Goal: Information Seeking & Learning: Learn about a topic

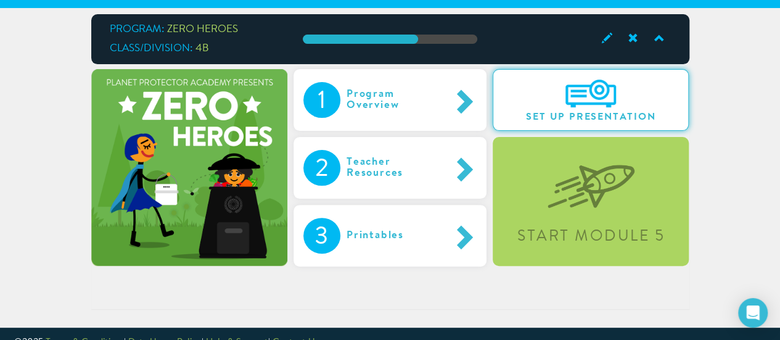
scroll to position [102, 0]
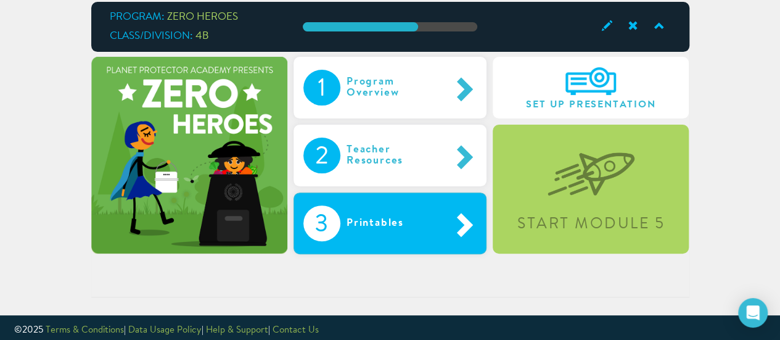
click at [440, 228] on div at bounding box center [456, 223] width 41 height 36
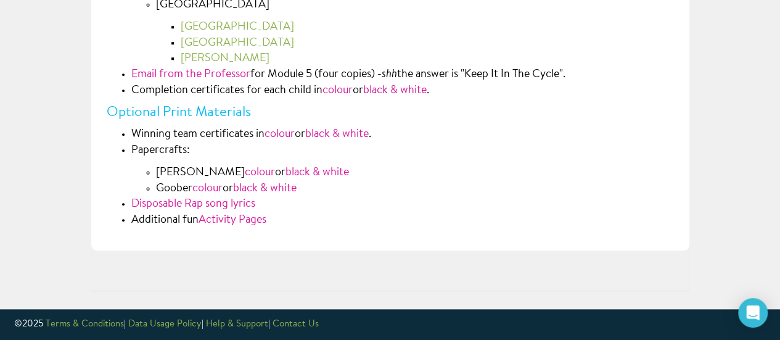
scroll to position [0, 0]
click at [229, 220] on link "Activity Pages" at bounding box center [233, 220] width 68 height 11
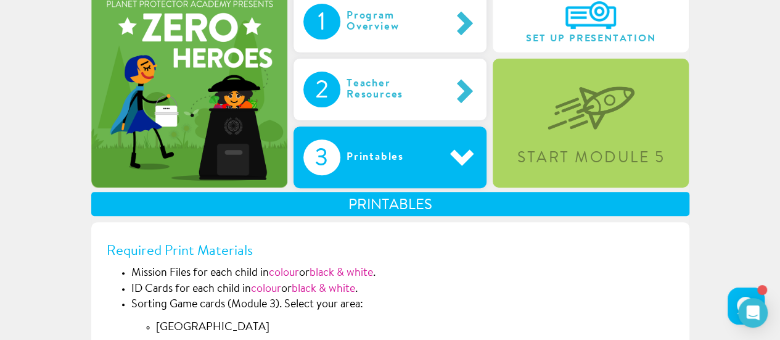
click at [392, 163] on div "Printables" at bounding box center [388, 157] width 96 height 36
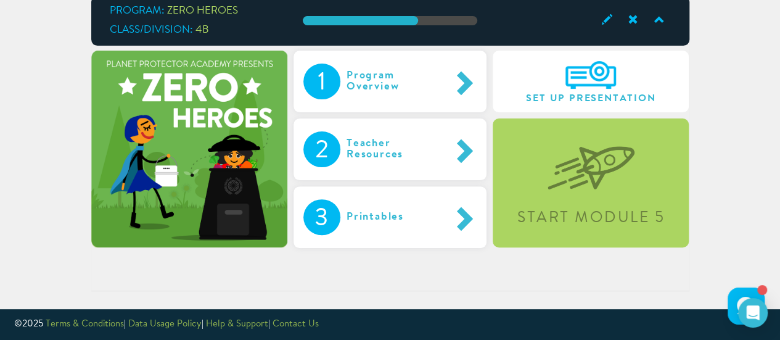
scroll to position [108, 0]
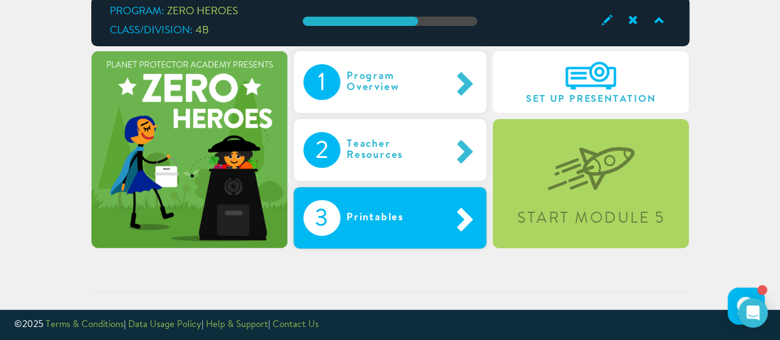
click at [451, 200] on div at bounding box center [456, 218] width 41 height 36
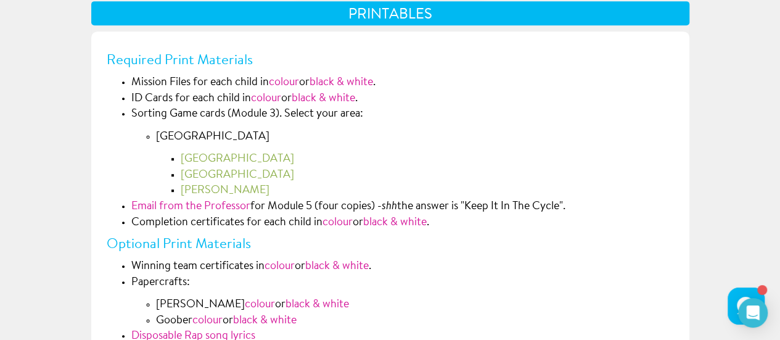
scroll to position [361, 0]
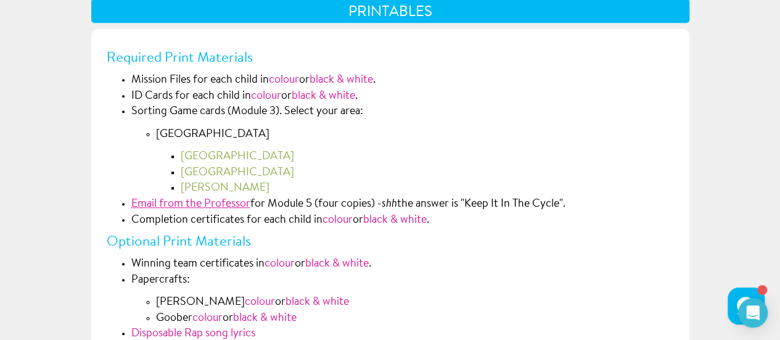
click at [179, 204] on link "Email from the Professor" at bounding box center [190, 204] width 119 height 11
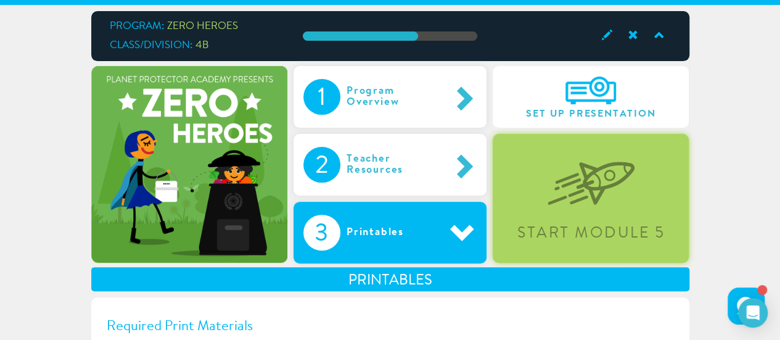
scroll to position [95, 0]
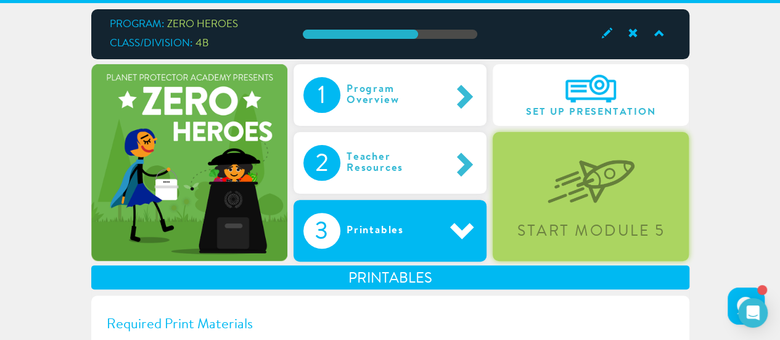
click at [586, 183] on img at bounding box center [591, 172] width 87 height 64
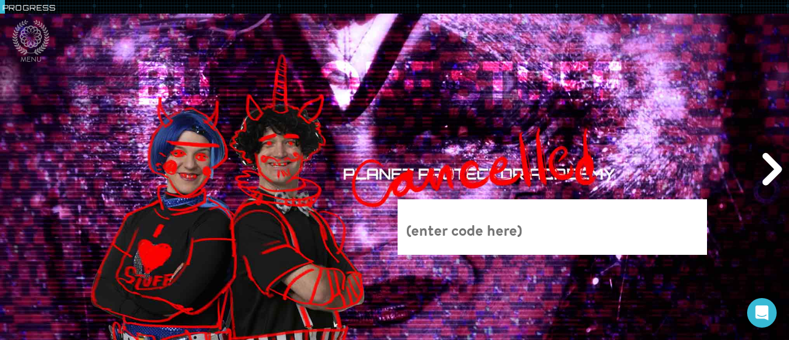
click at [761, 184] on div "Next" at bounding box center [771, 170] width 38 height 102
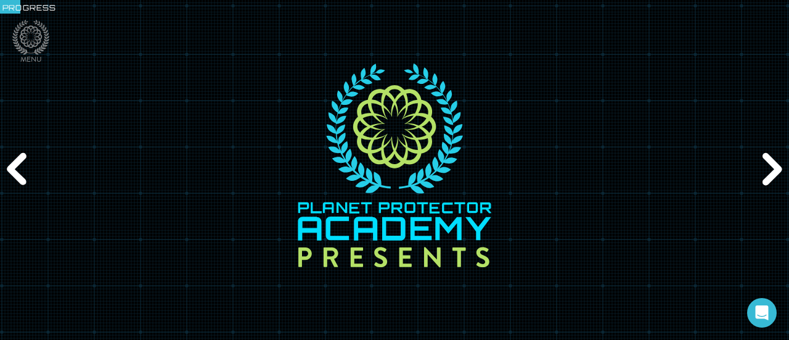
click at [761, 184] on div "Next" at bounding box center [771, 170] width 38 height 102
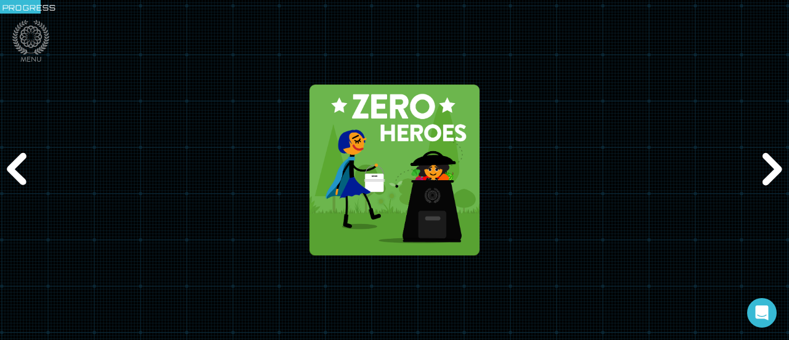
click at [761, 184] on div "Next" at bounding box center [771, 170] width 38 height 102
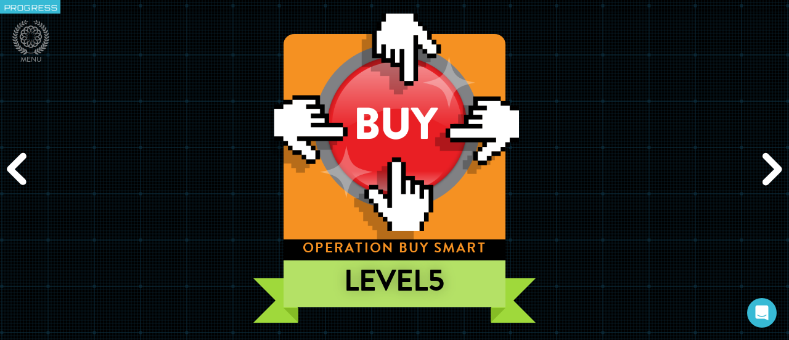
click at [23, 160] on div "Previous" at bounding box center [19, 170] width 38 height 102
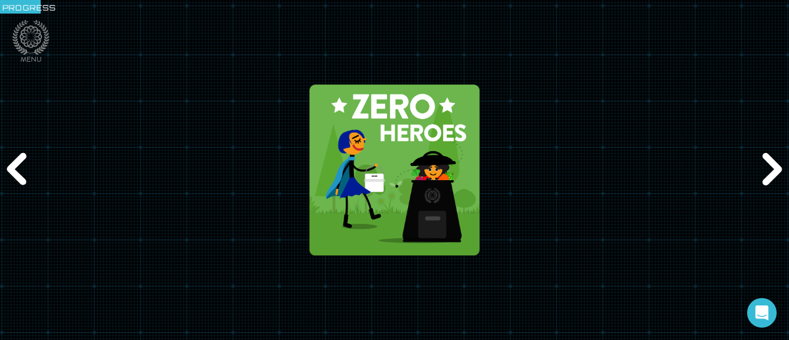
click at [23, 160] on div "Previous" at bounding box center [19, 170] width 38 height 102
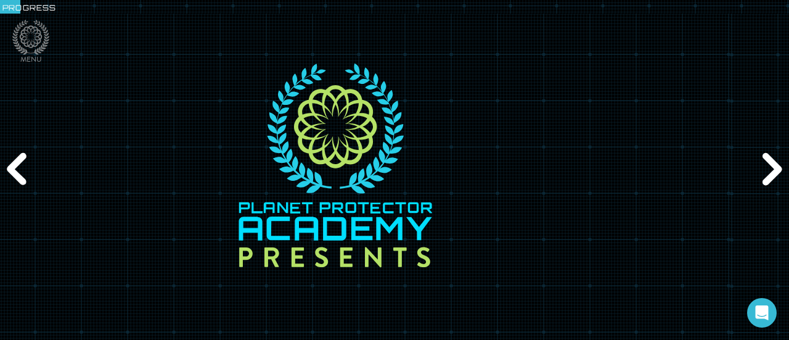
click at [23, 160] on div "Previous" at bounding box center [19, 170] width 38 height 102
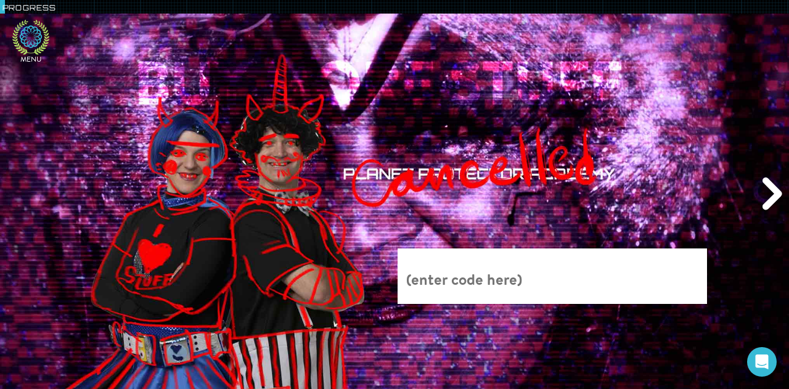
click at [33, 40] on icon at bounding box center [30, 37] width 37 height 35
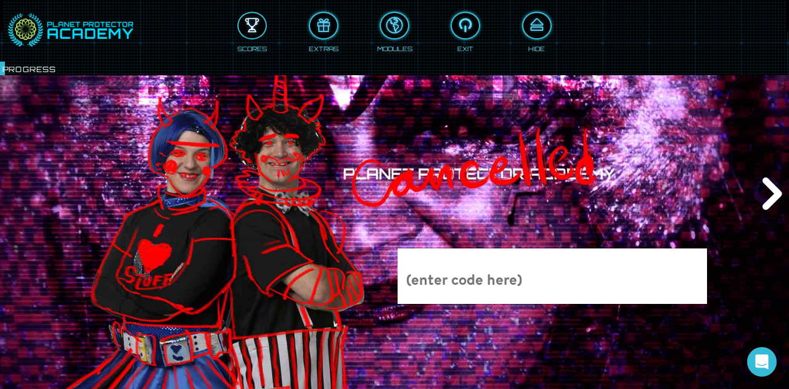
click at [242, 27] on div at bounding box center [252, 25] width 27 height 20
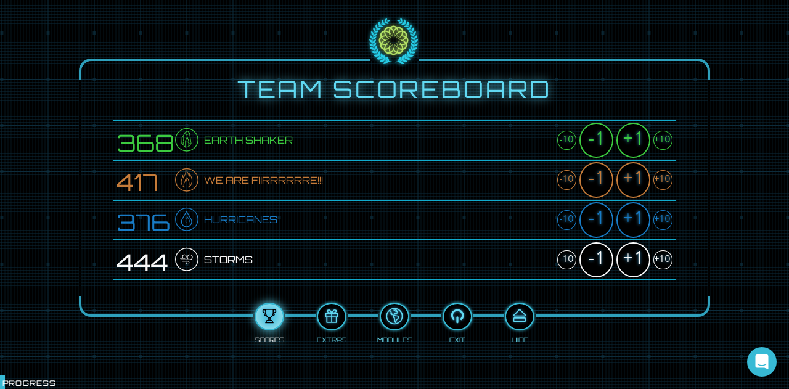
click at [657, 259] on div "+10" at bounding box center [663, 260] width 19 height 20
click at [632, 263] on div "+1" at bounding box center [634, 260] width 34 height 36
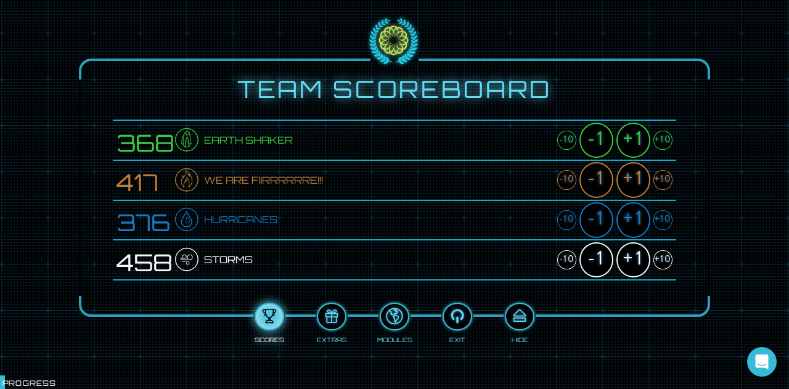
click at [632, 263] on div "+1" at bounding box center [634, 260] width 34 height 36
click at [662, 144] on div "+10" at bounding box center [663, 141] width 19 height 20
click at [659, 260] on div "+10" at bounding box center [663, 260] width 19 height 20
click at [659, 218] on div "+10" at bounding box center [663, 220] width 19 height 20
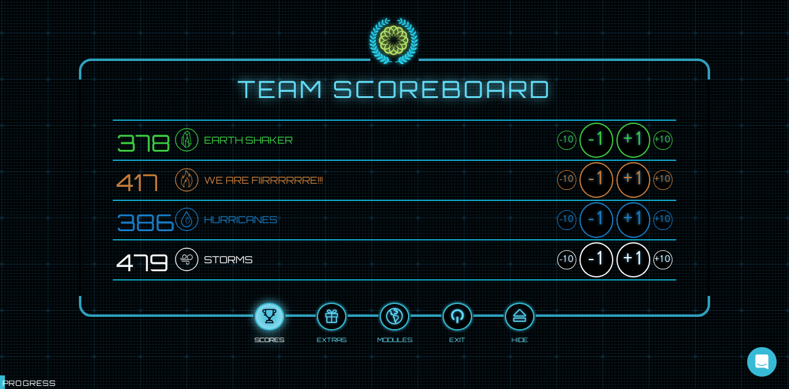
click at [659, 218] on div "+10" at bounding box center [663, 220] width 19 height 20
click at [664, 259] on div "+10" at bounding box center [663, 260] width 19 height 20
click at [637, 179] on div "+1" at bounding box center [634, 180] width 34 height 36
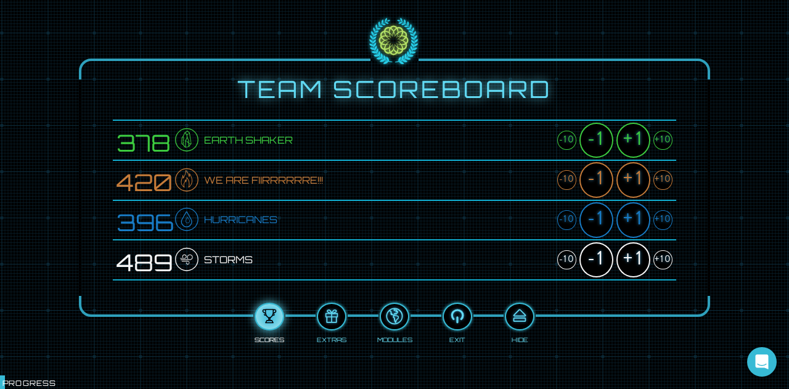
click at [637, 179] on div "+1" at bounding box center [634, 180] width 34 height 36
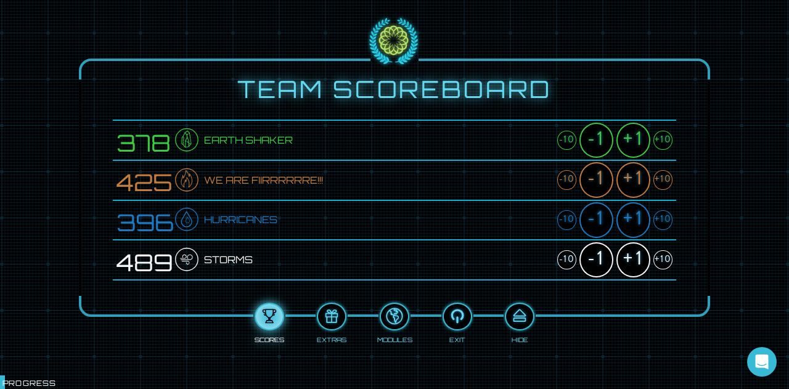
click at [662, 221] on div "+10" at bounding box center [663, 220] width 19 height 20
click at [638, 222] on div "+1" at bounding box center [634, 220] width 34 height 36
click at [660, 138] on div "+10" at bounding box center [663, 141] width 19 height 20
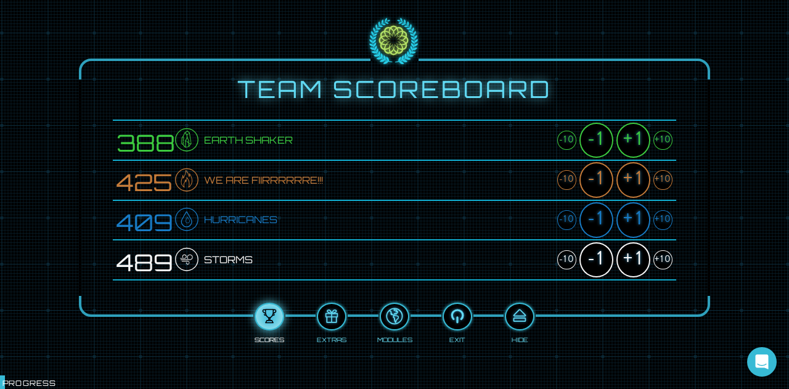
click at [660, 138] on div "+10" at bounding box center [663, 141] width 19 height 20
click at [570, 138] on div "-10" at bounding box center [567, 141] width 19 height 20
click at [633, 147] on div "+1" at bounding box center [634, 141] width 34 height 36
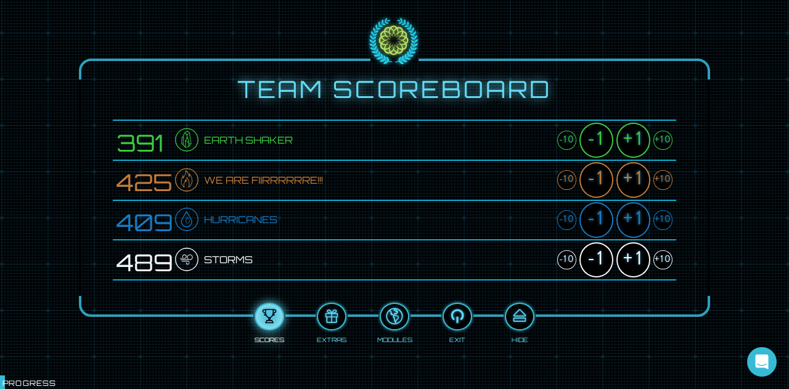
click at [633, 147] on div "+1" at bounding box center [634, 141] width 34 height 36
click at [515, 320] on div at bounding box center [519, 317] width 27 height 20
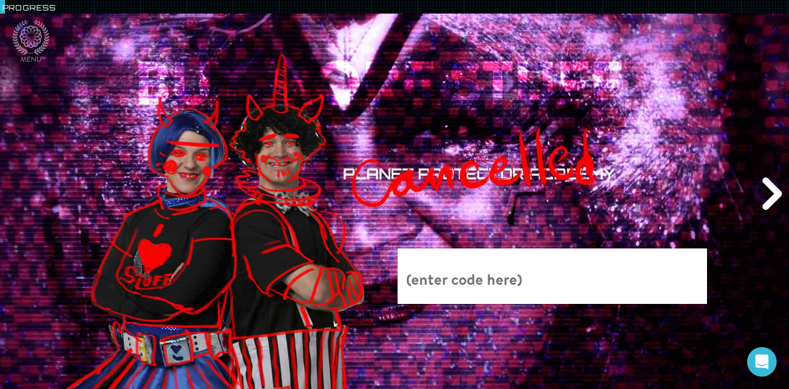
click at [496, 278] on input "text" at bounding box center [553, 277] width 310 height 56
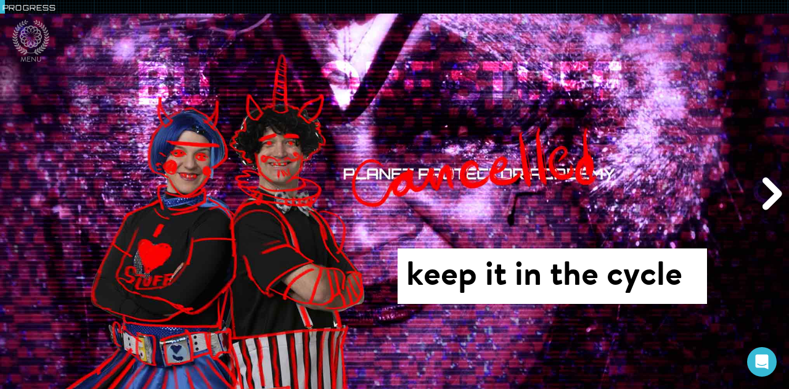
type input "keep it in the cycle"
click at [776, 195] on div "Next" at bounding box center [771, 194] width 38 height 117
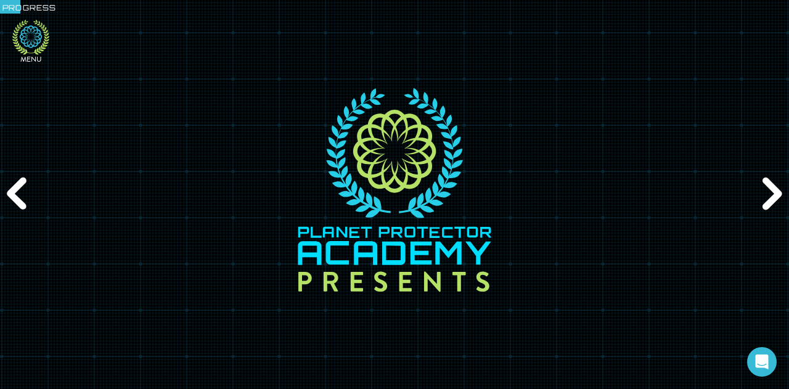
click at [31, 39] on icon at bounding box center [30, 37] width 37 height 35
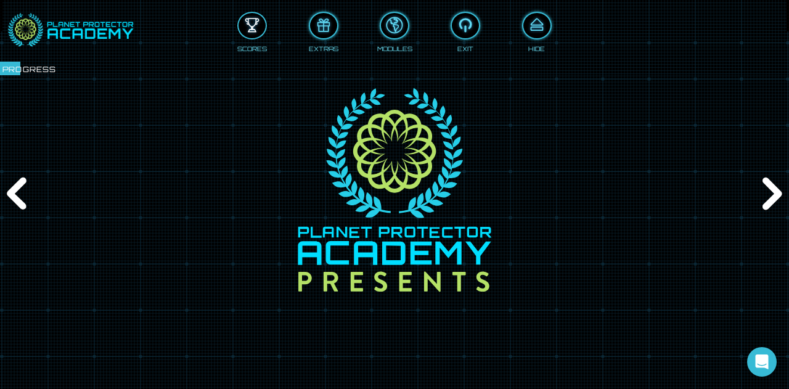
click at [255, 37] on button at bounding box center [252, 26] width 30 height 28
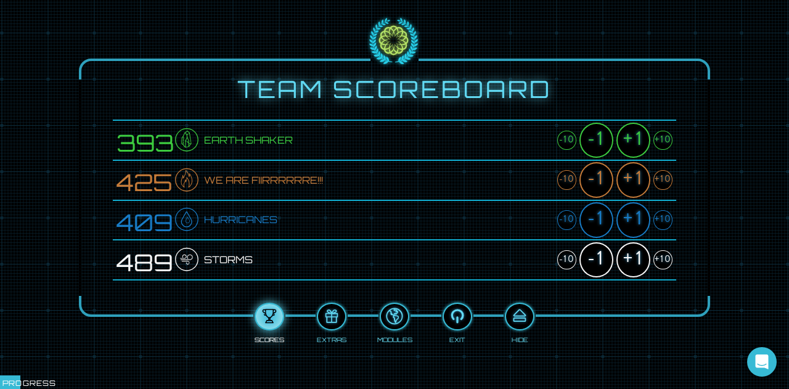
click at [664, 226] on div "+10" at bounding box center [663, 220] width 19 height 20
drag, startPoint x: 525, startPoint y: 325, endPoint x: 515, endPoint y: 319, distance: 11.9
click at [515, 319] on div at bounding box center [519, 317] width 27 height 20
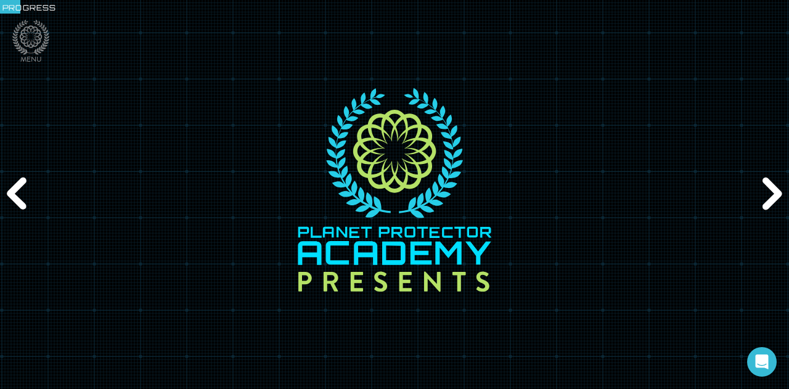
click at [767, 188] on div "Next" at bounding box center [771, 194] width 38 height 117
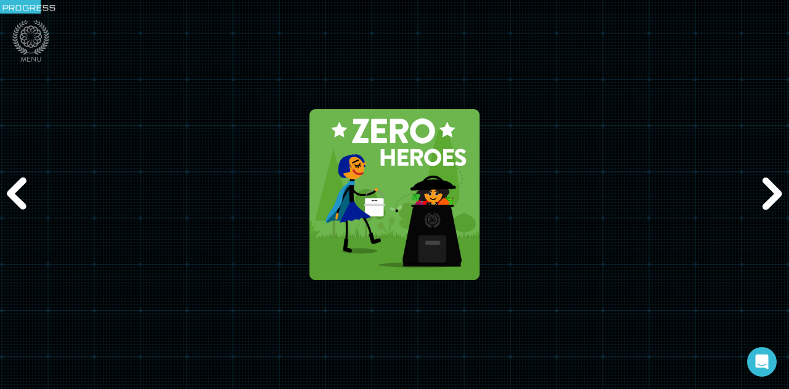
click at [767, 188] on div "Next" at bounding box center [771, 194] width 38 height 117
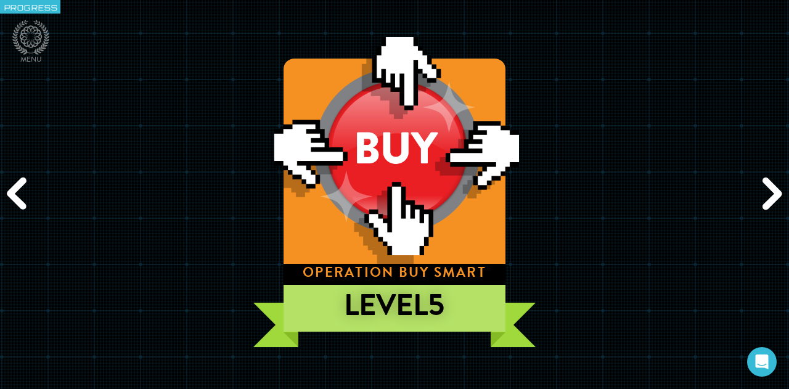
click at [767, 188] on div "Next" at bounding box center [771, 194] width 38 height 117
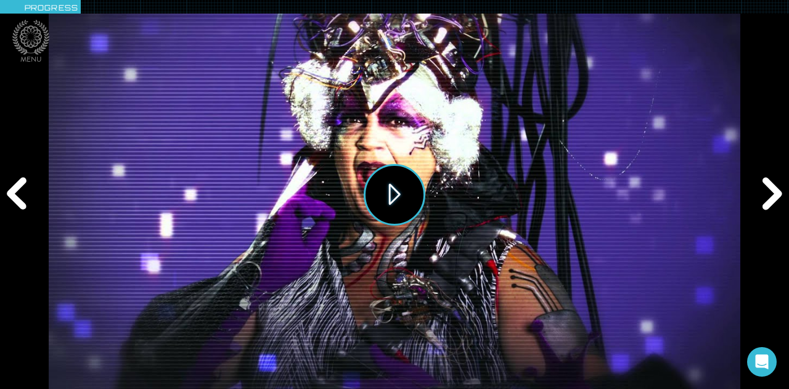
click at [377, 203] on button "Play" at bounding box center [395, 195] width 62 height 62
click at [775, 191] on div "Next" at bounding box center [771, 194] width 38 height 117
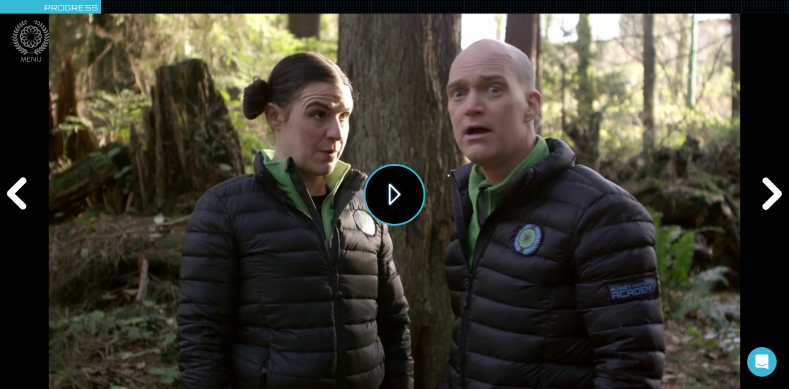
click at [417, 191] on button "Play" at bounding box center [395, 195] width 62 height 62
click at [767, 198] on div "Next" at bounding box center [771, 194] width 38 height 117
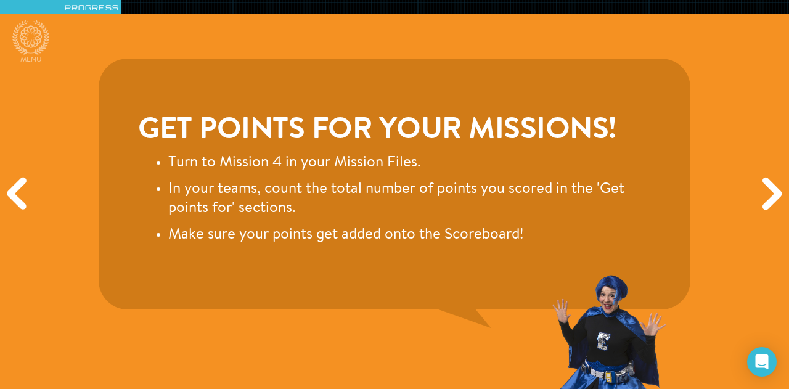
click at [767, 198] on div "Next" at bounding box center [771, 194] width 38 height 117
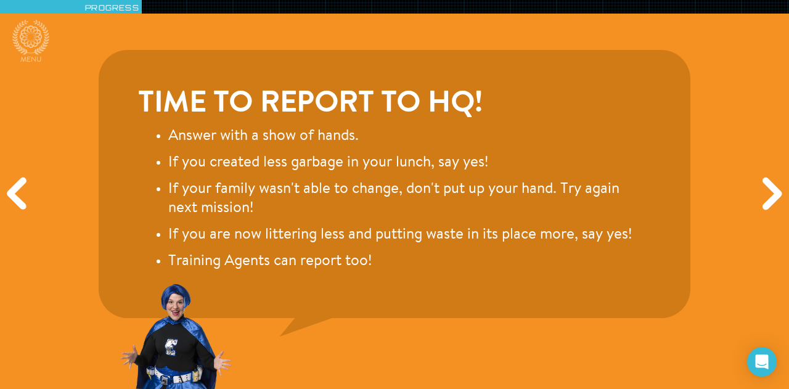
click at [767, 198] on div "Next" at bounding box center [771, 194] width 38 height 117
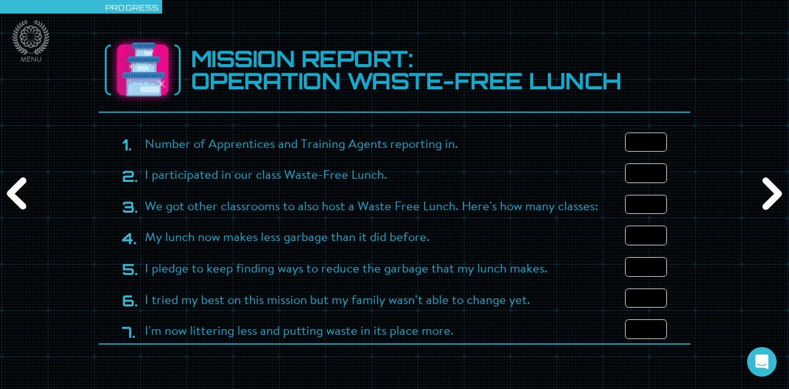
click at [648, 138] on input "number" at bounding box center [646, 143] width 42 height 20
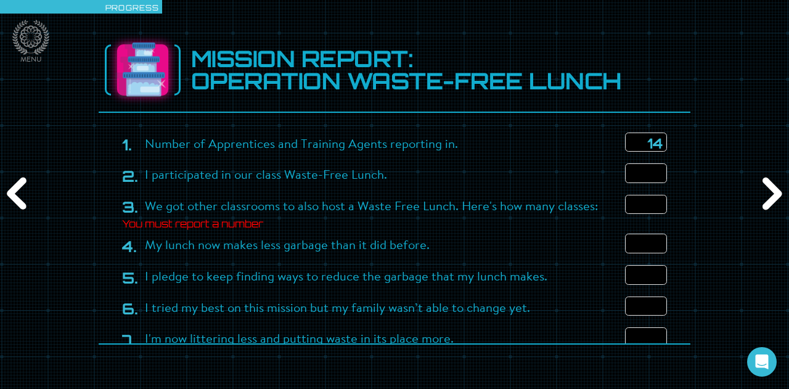
type input "14"
click at [645, 167] on input "number" at bounding box center [646, 173] width 42 height 20
type input "12"
click at [654, 202] on input "number" at bounding box center [646, 205] width 42 height 20
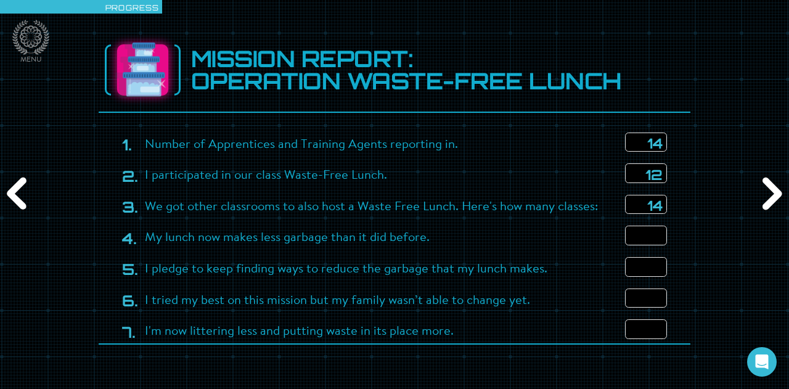
type input "14"
click at [658, 241] on input "number" at bounding box center [646, 236] width 42 height 20
type input "14"
click at [657, 266] on input "number" at bounding box center [646, 267] width 42 height 20
type input "14"
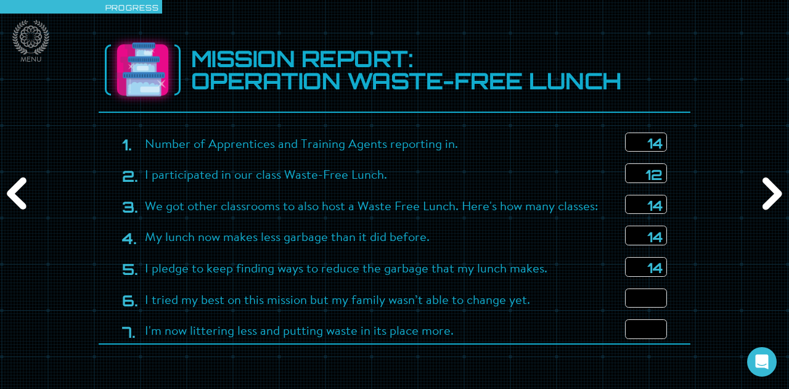
click at [660, 308] on input "number" at bounding box center [646, 299] width 42 height 20
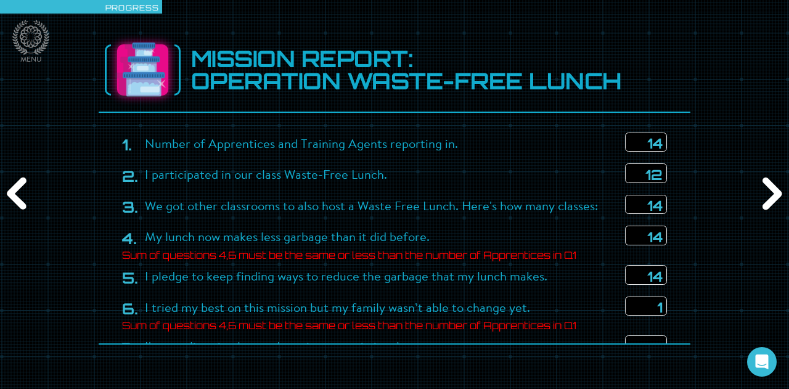
type input "1"
click at [659, 173] on input "12" at bounding box center [646, 173] width 42 height 20
type input "0"
type input "4"
type input "14"
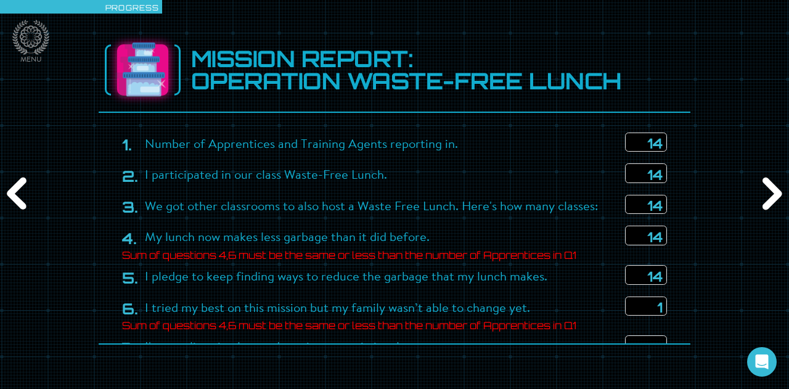
click at [661, 300] on input "1" at bounding box center [646, 307] width 42 height 20
type input "14"
click at [667, 339] on input "number" at bounding box center [646, 345] width 42 height 20
type input "9"
click at [785, 188] on div "Next" at bounding box center [771, 194] width 38 height 117
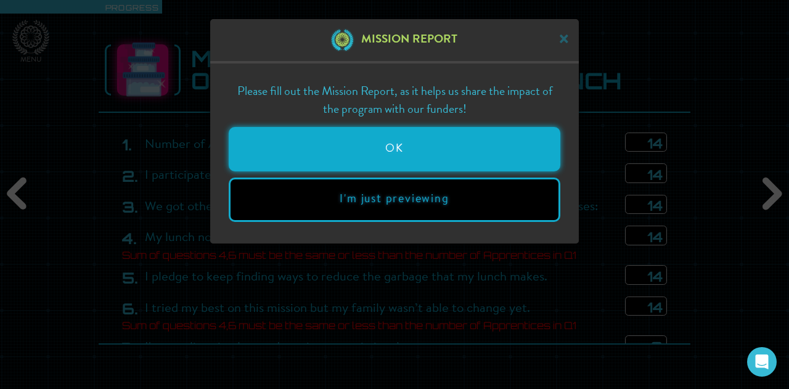
click at [492, 148] on button "OK" at bounding box center [395, 149] width 332 height 44
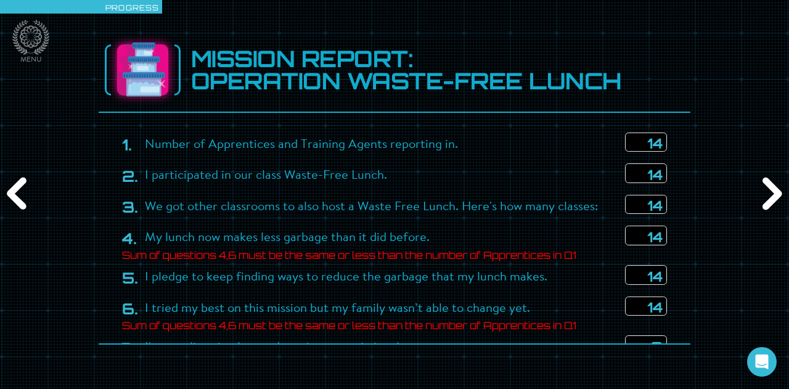
click at [636, 338] on input "9" at bounding box center [646, 345] width 42 height 20
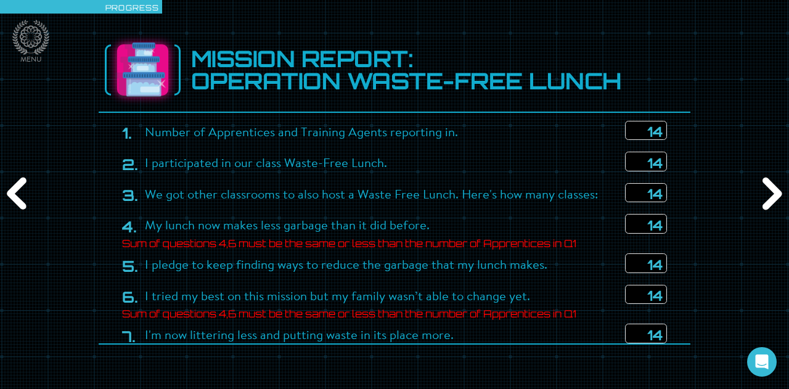
type input "14"
click at [760, 204] on div "Next" at bounding box center [771, 194] width 38 height 117
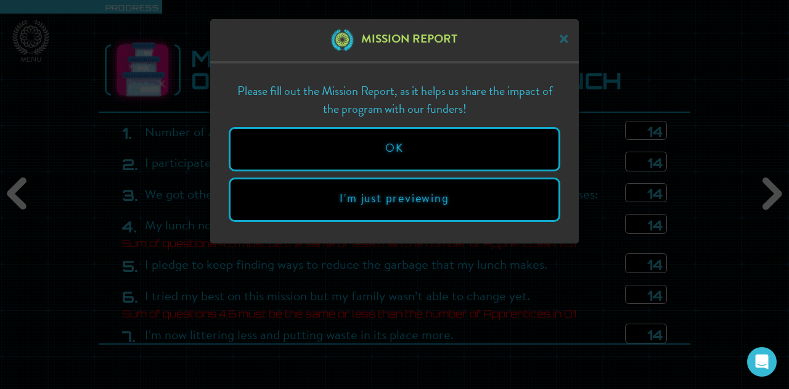
click at [561, 158] on div "Please fill out the Mission Report, as it helps us share the impact of the prog…" at bounding box center [394, 154] width 369 height 180
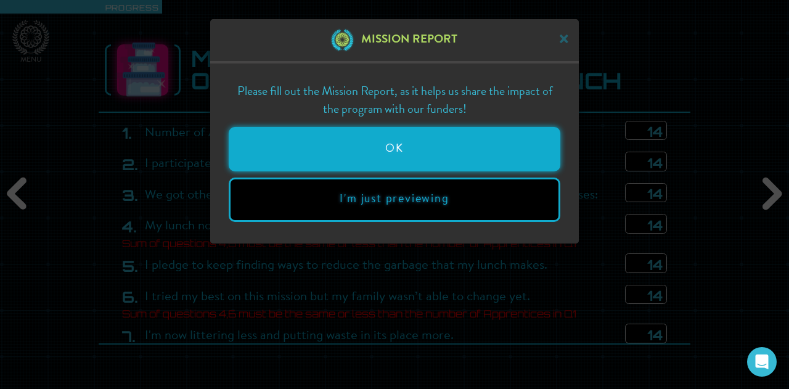
click at [521, 150] on button "OK" at bounding box center [395, 149] width 332 height 44
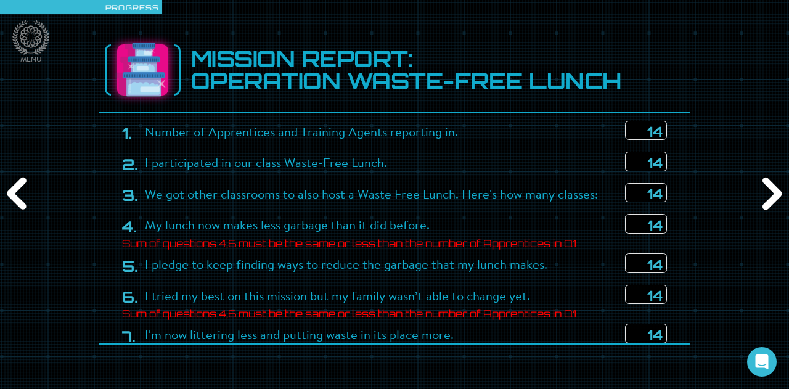
click at [667, 229] on input "14" at bounding box center [646, 224] width 42 height 20
type input "12"
click at [658, 287] on input "14" at bounding box center [646, 295] width 42 height 20
type input "12"
click at [661, 231] on input "12" at bounding box center [646, 224] width 42 height 20
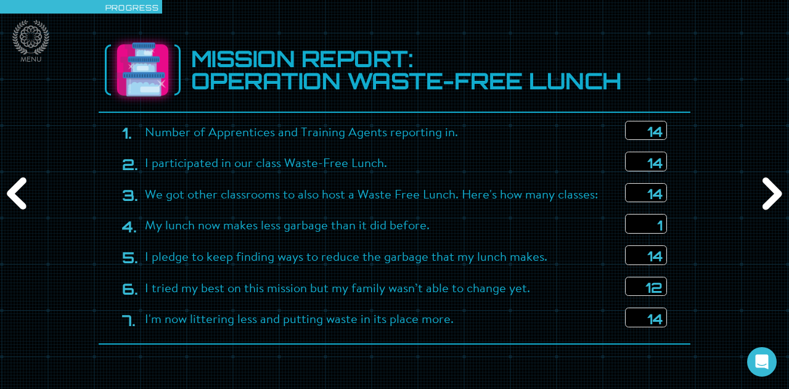
click at [661, 231] on input "1" at bounding box center [646, 224] width 42 height 20
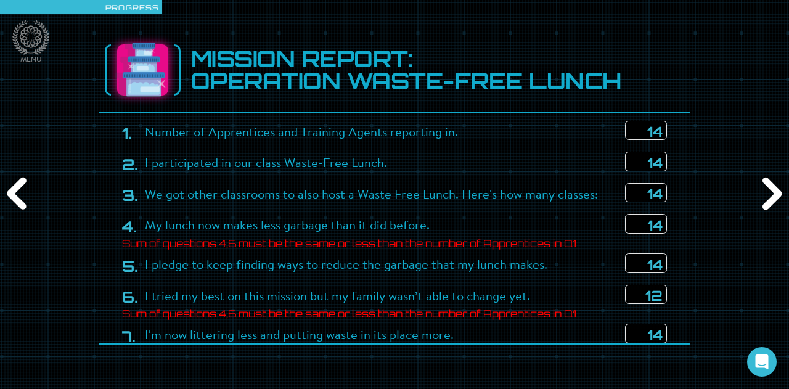
type input "1"
type input "7"
click at [659, 292] on input "12" at bounding box center [646, 295] width 42 height 20
type input "1"
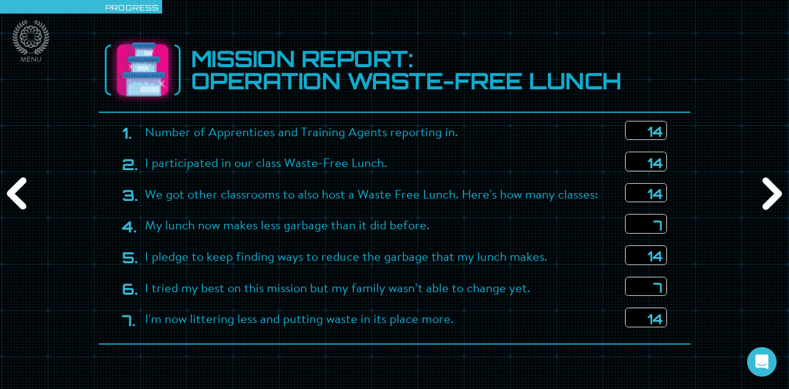
type input "7"
click at [680, 301] on div "Number of Apprentices and Training Agents reporting in. 14 I participated in ou…" at bounding box center [395, 229] width 592 height 234
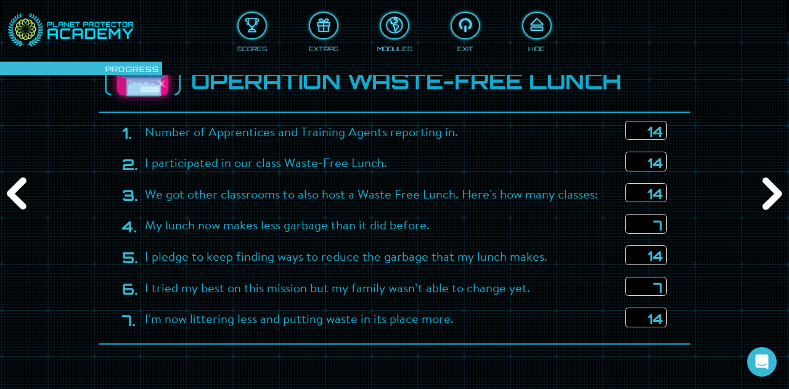
click at [776, 195] on div "Next" at bounding box center [771, 194] width 38 height 117
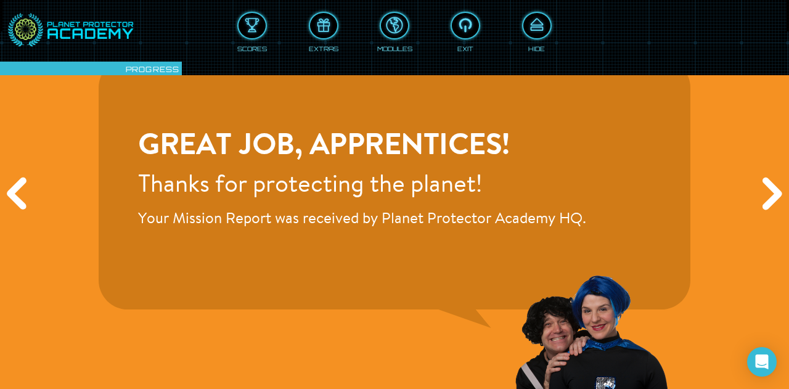
click at [776, 195] on div "Next" at bounding box center [771, 194] width 38 height 117
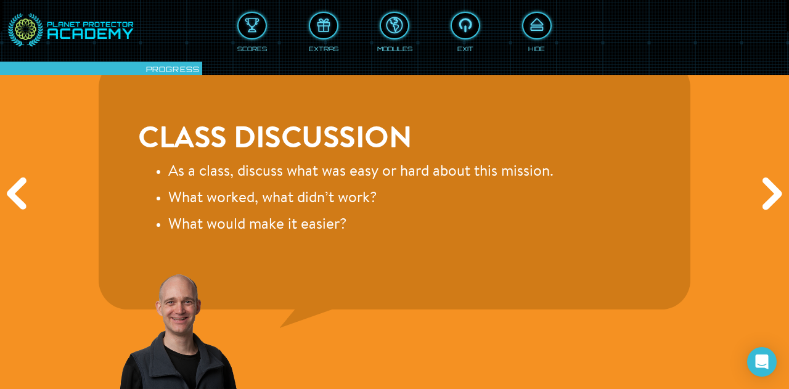
click at [776, 195] on div "Next" at bounding box center [771, 194] width 38 height 117
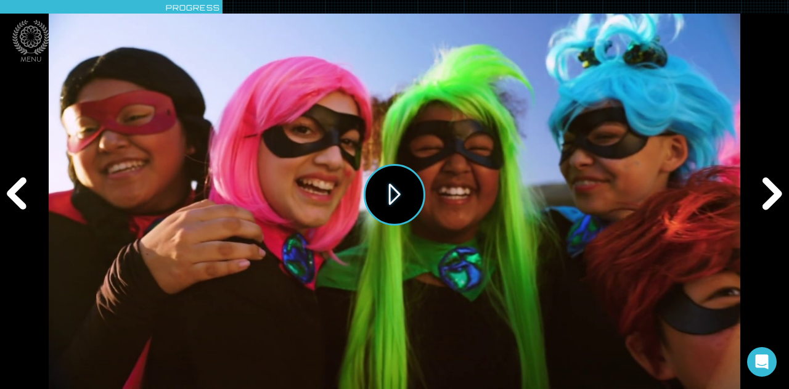
click at [413, 199] on button "Play" at bounding box center [395, 195] width 62 height 62
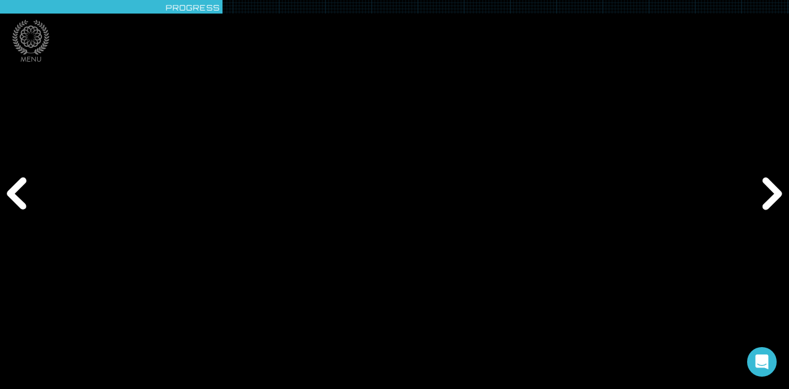
click at [770, 191] on div "Next" at bounding box center [771, 194] width 38 height 117
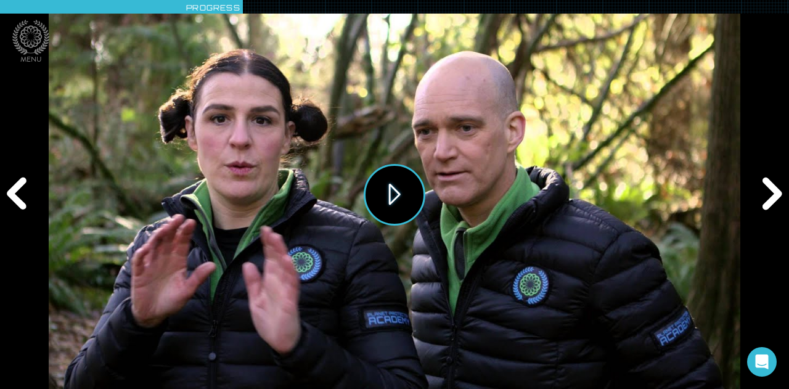
click at [405, 208] on button "Play" at bounding box center [395, 195] width 62 height 62
click at [774, 195] on div "Next" at bounding box center [771, 194] width 38 height 117
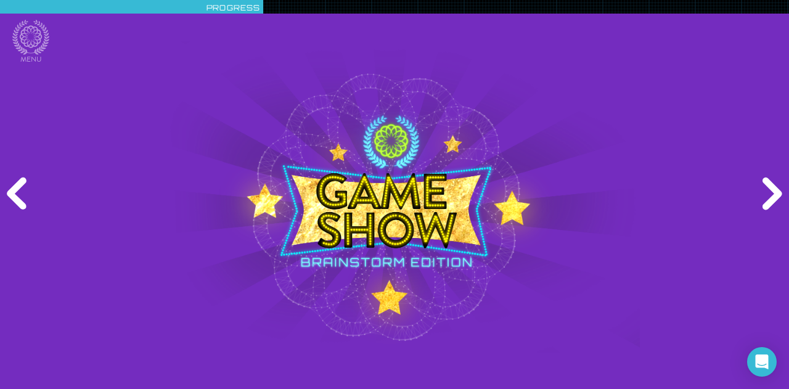
click at [774, 195] on div "Next" at bounding box center [771, 194] width 38 height 117
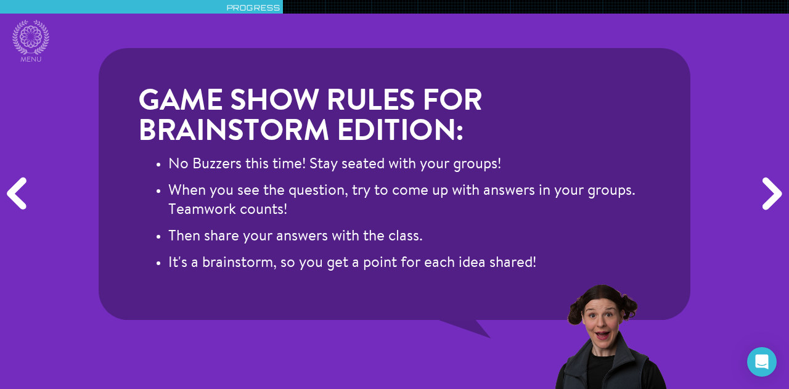
click at [774, 195] on div "Next" at bounding box center [771, 194] width 38 height 117
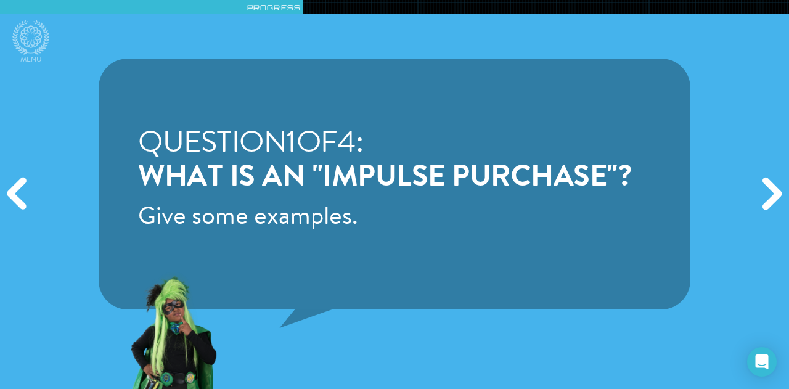
click at [774, 195] on div "Next" at bounding box center [771, 194] width 38 height 117
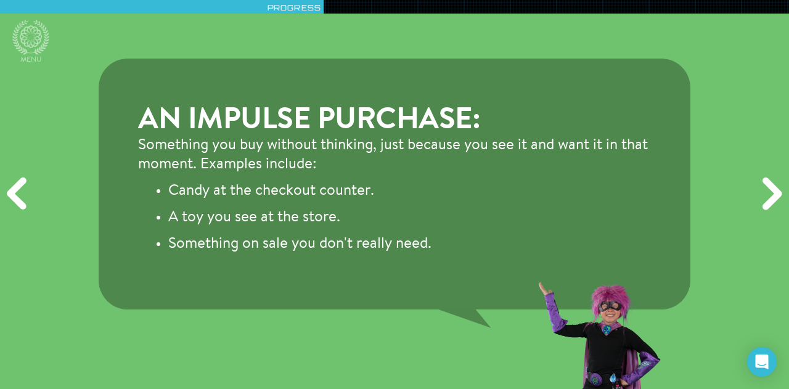
click at [774, 195] on div "Next" at bounding box center [771, 194] width 38 height 117
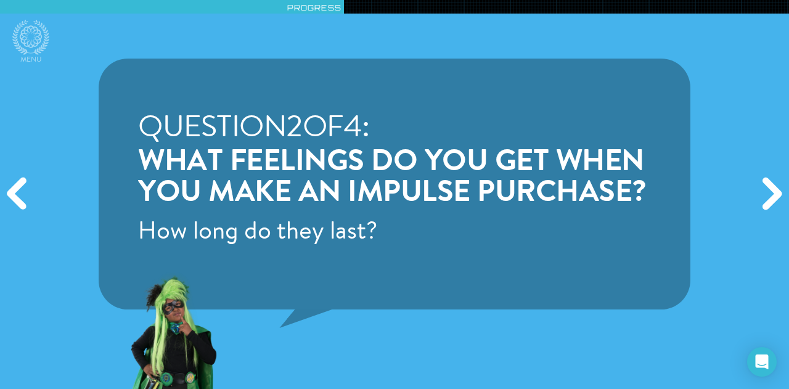
click at [773, 202] on div "Next" at bounding box center [771, 194] width 38 height 117
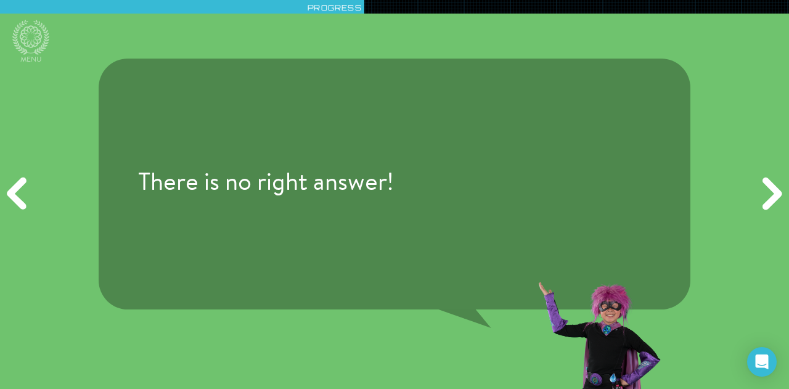
click at [773, 202] on div "Next" at bounding box center [771, 194] width 38 height 117
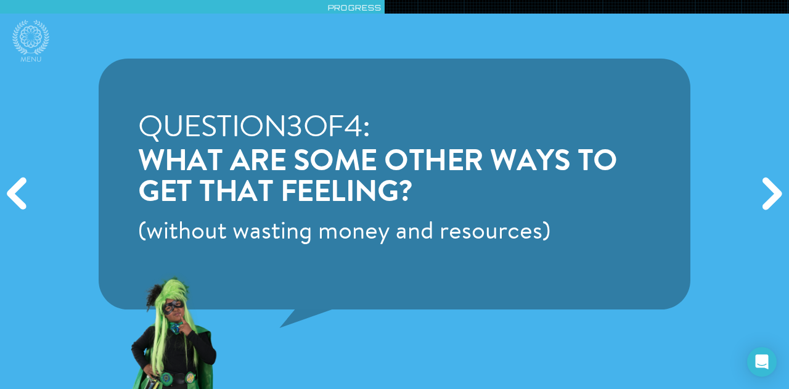
click at [773, 202] on div "Next" at bounding box center [771, 194] width 38 height 117
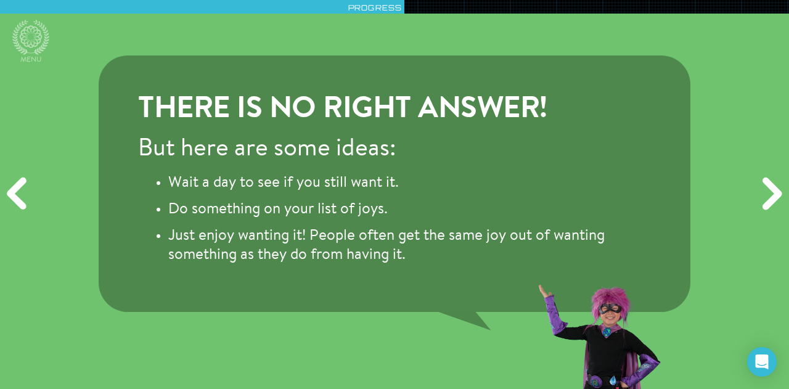
click at [770, 202] on div "Next" at bounding box center [771, 194] width 38 height 117
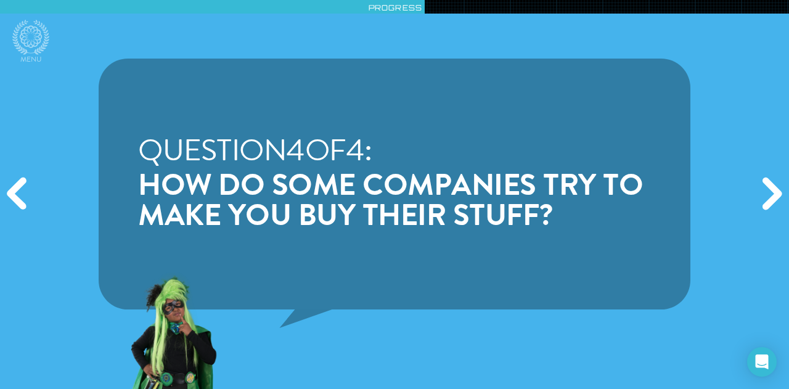
click at [770, 202] on div "Next" at bounding box center [771, 194] width 38 height 117
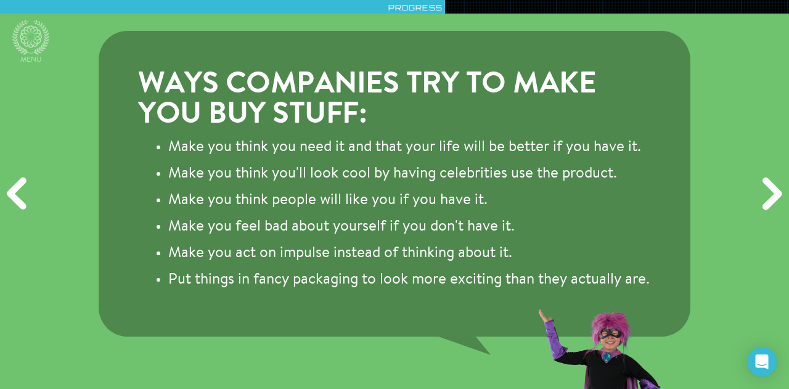
click at [770, 202] on div "Next" at bounding box center [771, 194] width 38 height 117
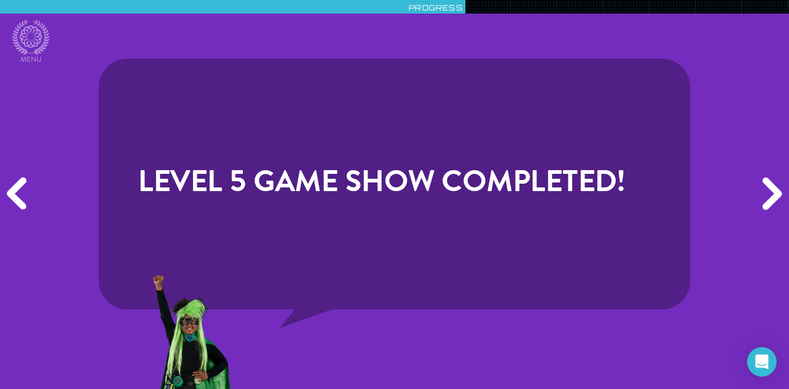
click at [770, 202] on div "Next" at bounding box center [771, 194] width 38 height 117
